Goal: Task Accomplishment & Management: Use online tool/utility

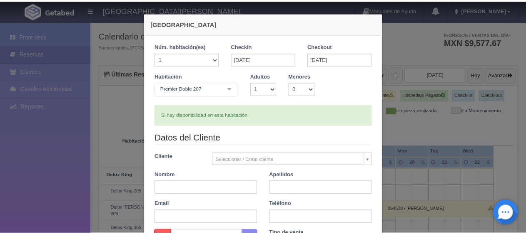
scroll to position [166, 0]
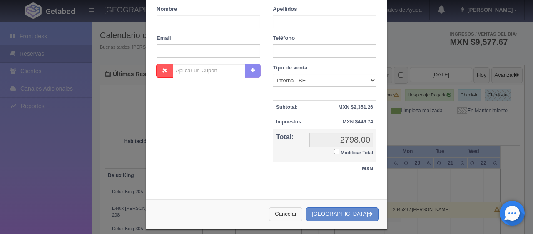
click at [302, 211] on button "Cancelar" at bounding box center [285, 215] width 33 height 14
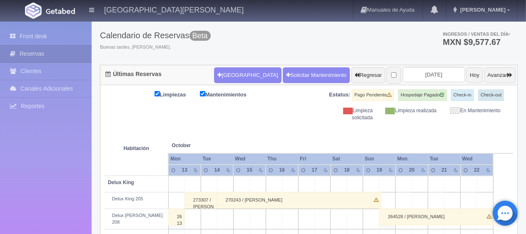
click at [131, 198] on div "Delux King 205" at bounding box center [136, 199] width 57 height 7
click at [62, 37] on link "Front desk" at bounding box center [46, 36] width 92 height 17
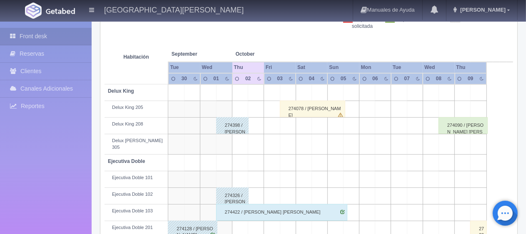
scroll to position [216, 0]
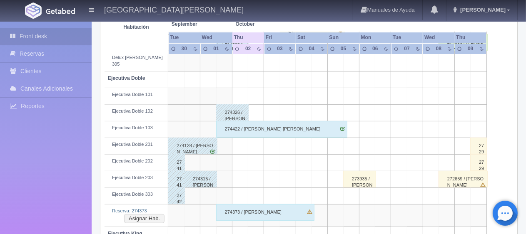
click at [213, 143] on div "274128 / [PERSON_NAME]" at bounding box center [193, 146] width 50 height 17
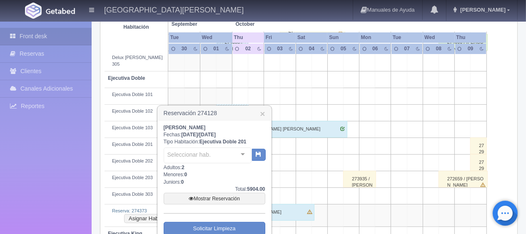
click at [213, 143] on b "Ejecutiva Doble 201" at bounding box center [222, 142] width 47 height 6
click at [220, 199] on link "Mostrar Reservación" at bounding box center [215, 199] width 102 height 12
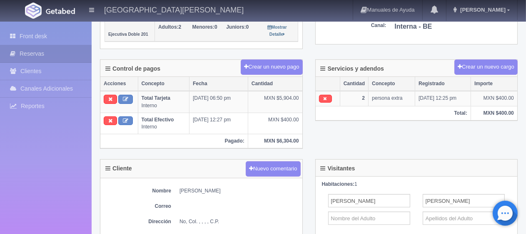
scroll to position [42, 0]
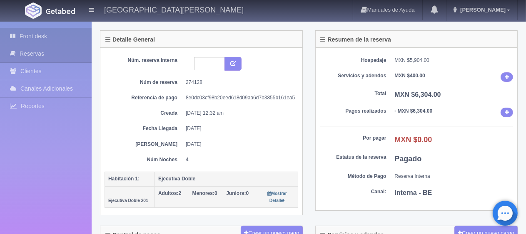
click at [53, 35] on link "Front desk" at bounding box center [46, 36] width 92 height 17
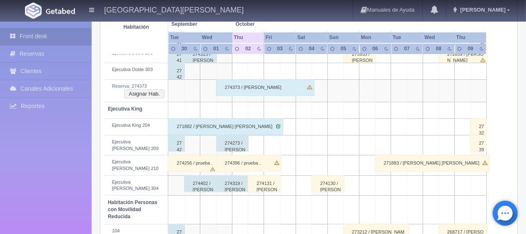
scroll to position [258, 0]
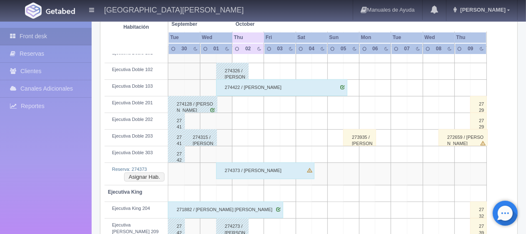
click at [273, 163] on div "274373 / [PERSON_NAME]" at bounding box center [265, 171] width 98 height 17
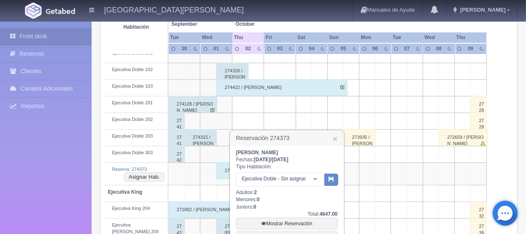
click at [301, 185] on div "Ejecutiva Doble - Sin asignar" at bounding box center [280, 180] width 88 height 14
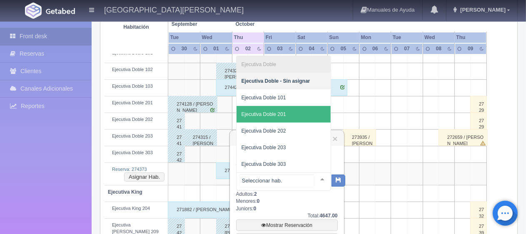
click at [295, 113] on span "Ejecutiva Doble 201" at bounding box center [283, 114] width 94 height 17
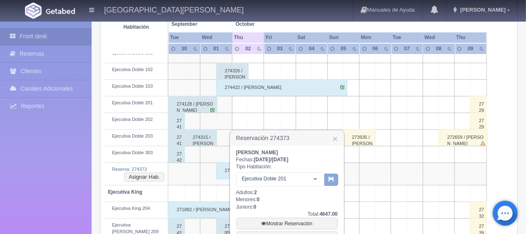
click at [335, 177] on button "button" at bounding box center [331, 180] width 14 height 12
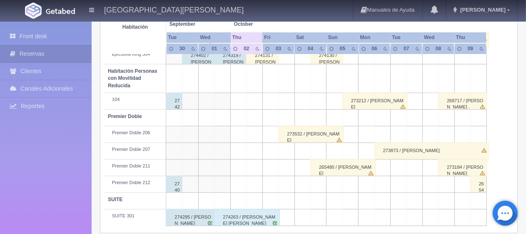
scroll to position [444, 0]
